Goal: Find contact information: Find contact information

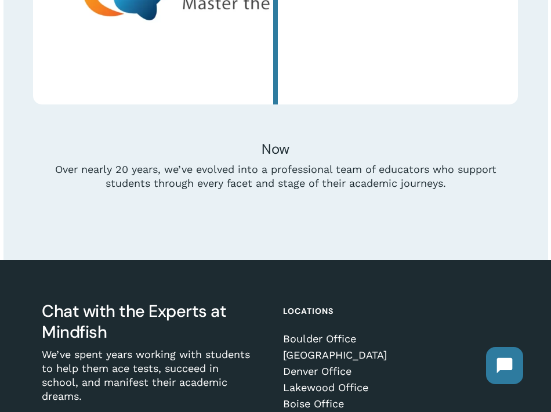
scroll to position [4888, 0]
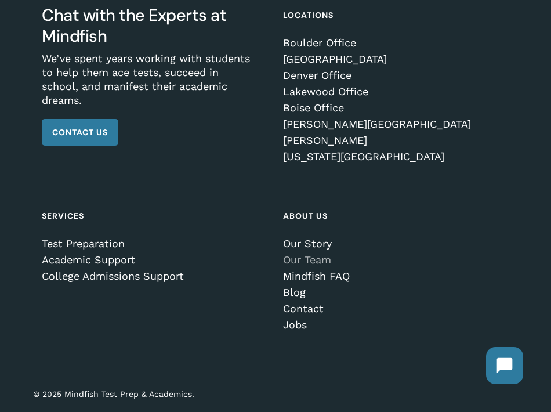
click at [318, 259] on link "Our Team" at bounding box center [390, 260] width 215 height 12
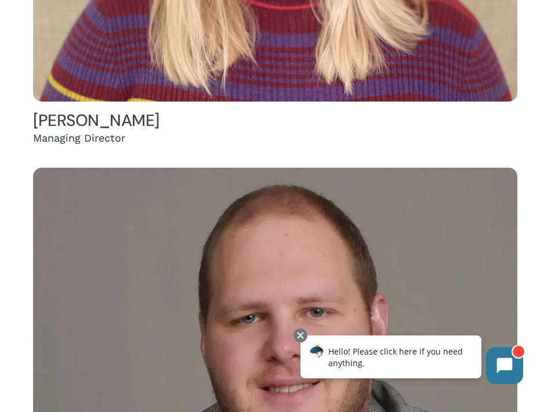
scroll to position [677, 0]
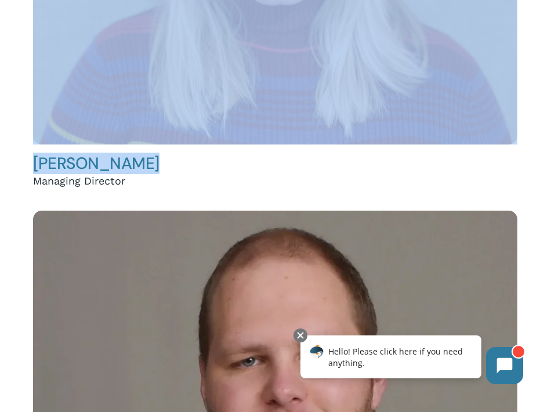
drag, startPoint x: 22, startPoint y: 159, endPoint x: 129, endPoint y: 161, distance: 107.4
click at [135, 163] on h4 "Hailey Andler" at bounding box center [275, 163] width 485 height 21
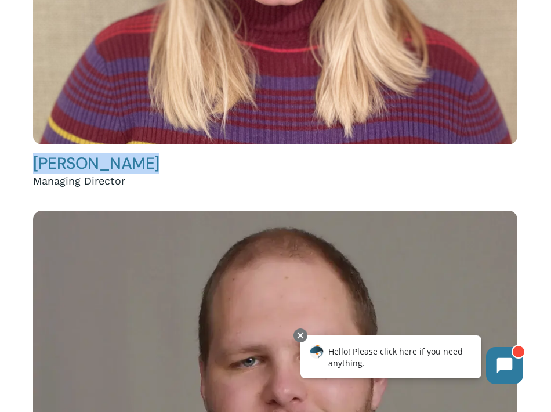
drag, startPoint x: 133, startPoint y: 165, endPoint x: 34, endPoint y: 160, distance: 98.8
click at [34, 160] on h4 "Hailey Andler" at bounding box center [275, 163] width 485 height 21
copy link "Hailey Andler"
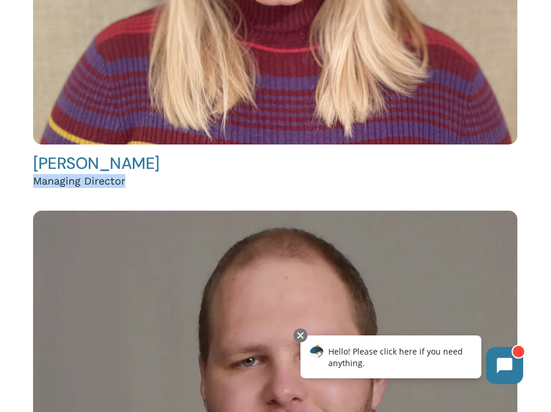
drag, startPoint x: 135, startPoint y: 181, endPoint x: 37, endPoint y: 183, distance: 98.1
click at [37, 183] on div "Managing Director" at bounding box center [275, 181] width 485 height 14
copy div "Managing Director"
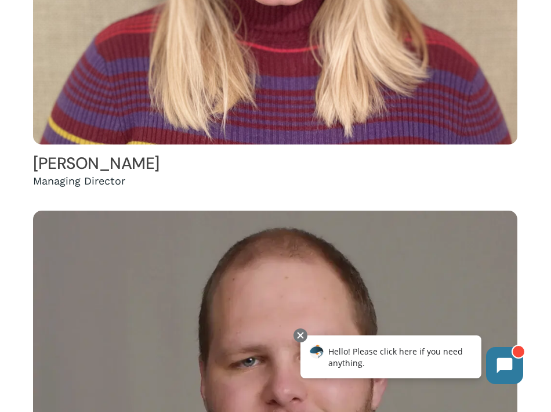
drag, startPoint x: 536, startPoint y: 169, endPoint x: 533, endPoint y: 157, distance: 12.4
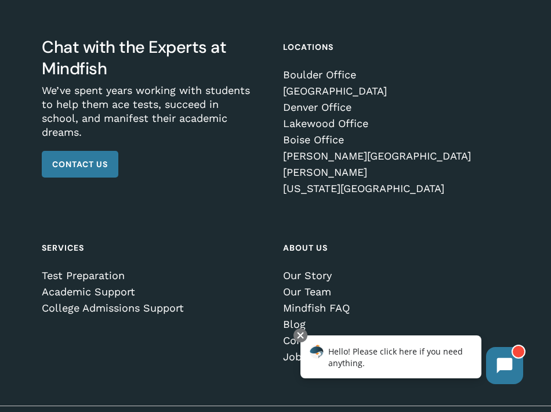
scroll to position [21900, 0]
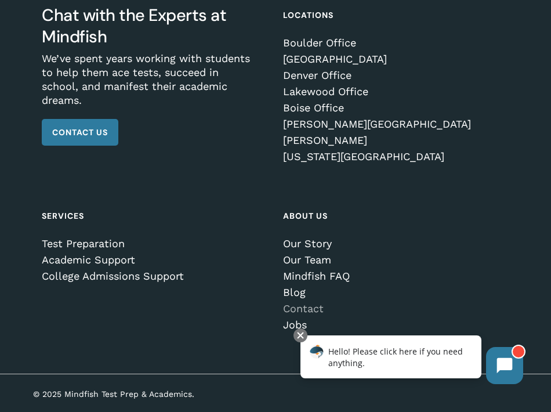
click at [323, 305] on link "Contact" at bounding box center [390, 309] width 215 height 12
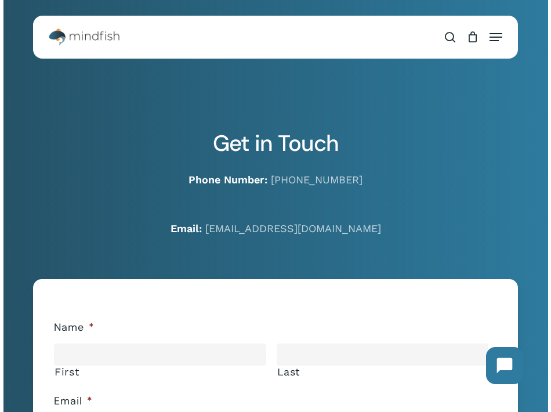
click at [409, 185] on p "Phone Number: 720-204-1041" at bounding box center [275, 180] width 485 height 14
